Goal: Task Accomplishment & Management: Manage account settings

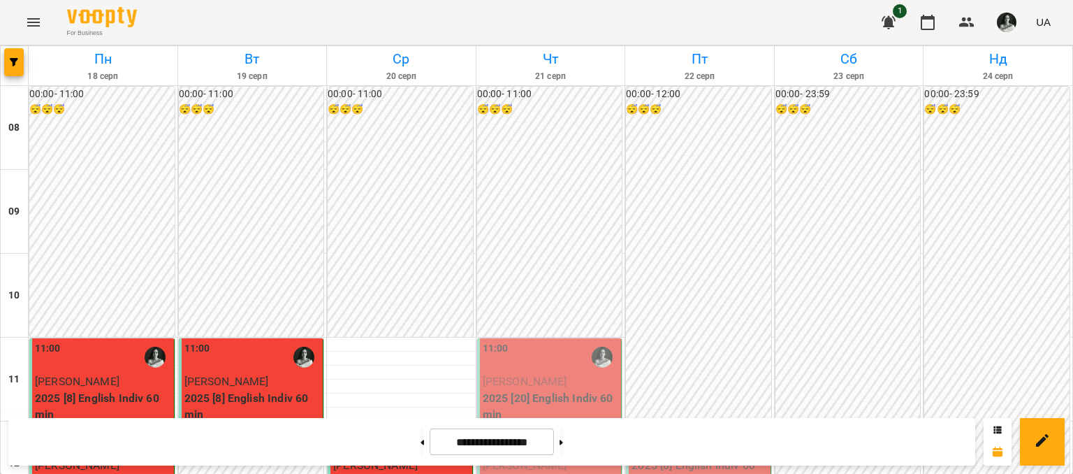
click at [539, 370] on div "11:00" at bounding box center [551, 357] width 136 height 32
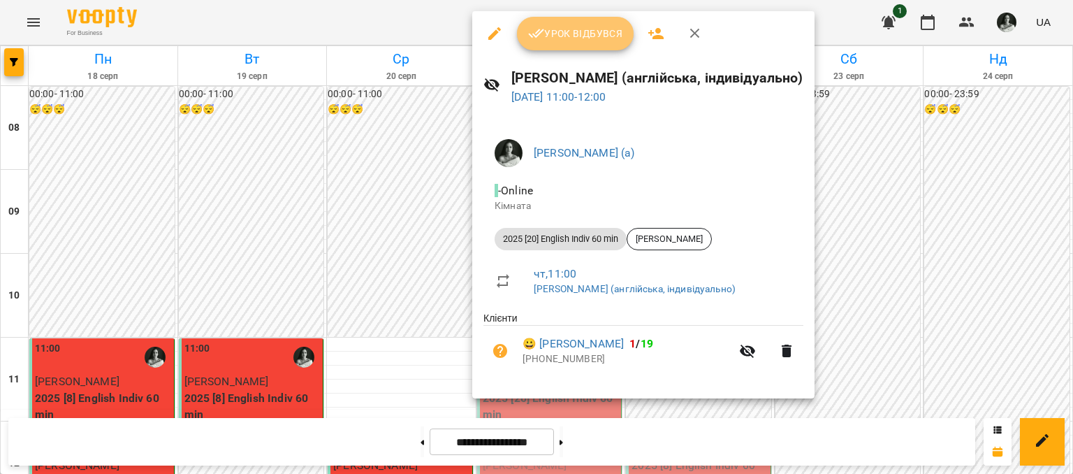
click at [567, 40] on span "Урок відбувся" at bounding box center [575, 33] width 95 height 17
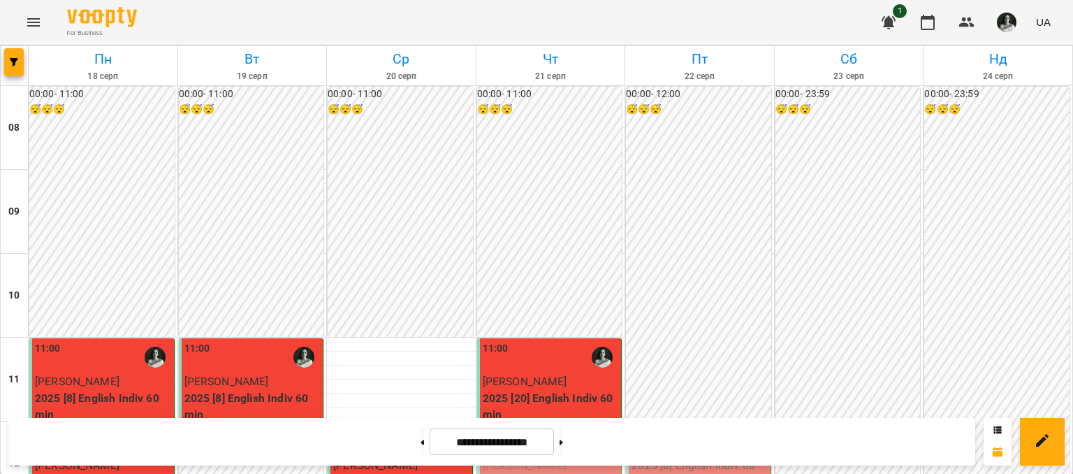
scroll to position [173, 0]
click at [579, 457] on p "[PERSON_NAME]" at bounding box center [551, 465] width 136 height 17
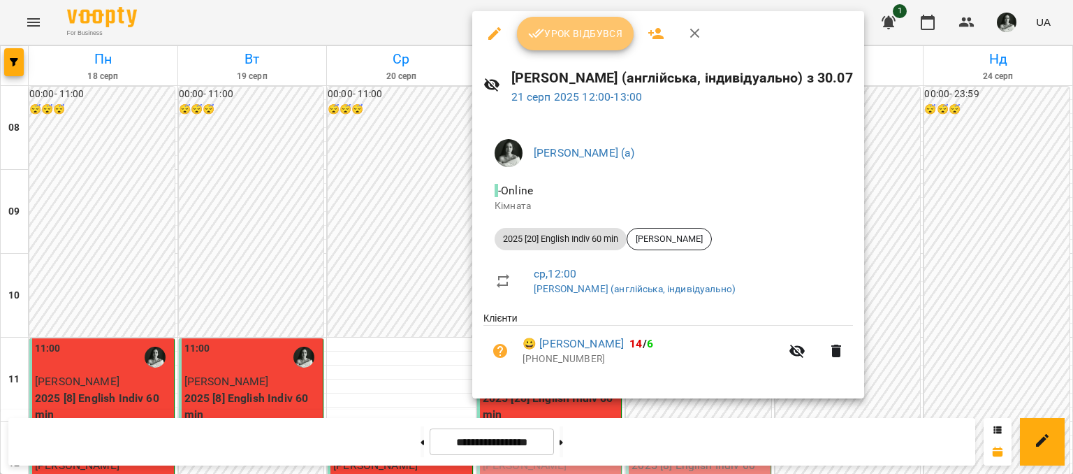
click at [587, 36] on span "Урок відбувся" at bounding box center [575, 33] width 95 height 17
